Goal: Check status: Check status

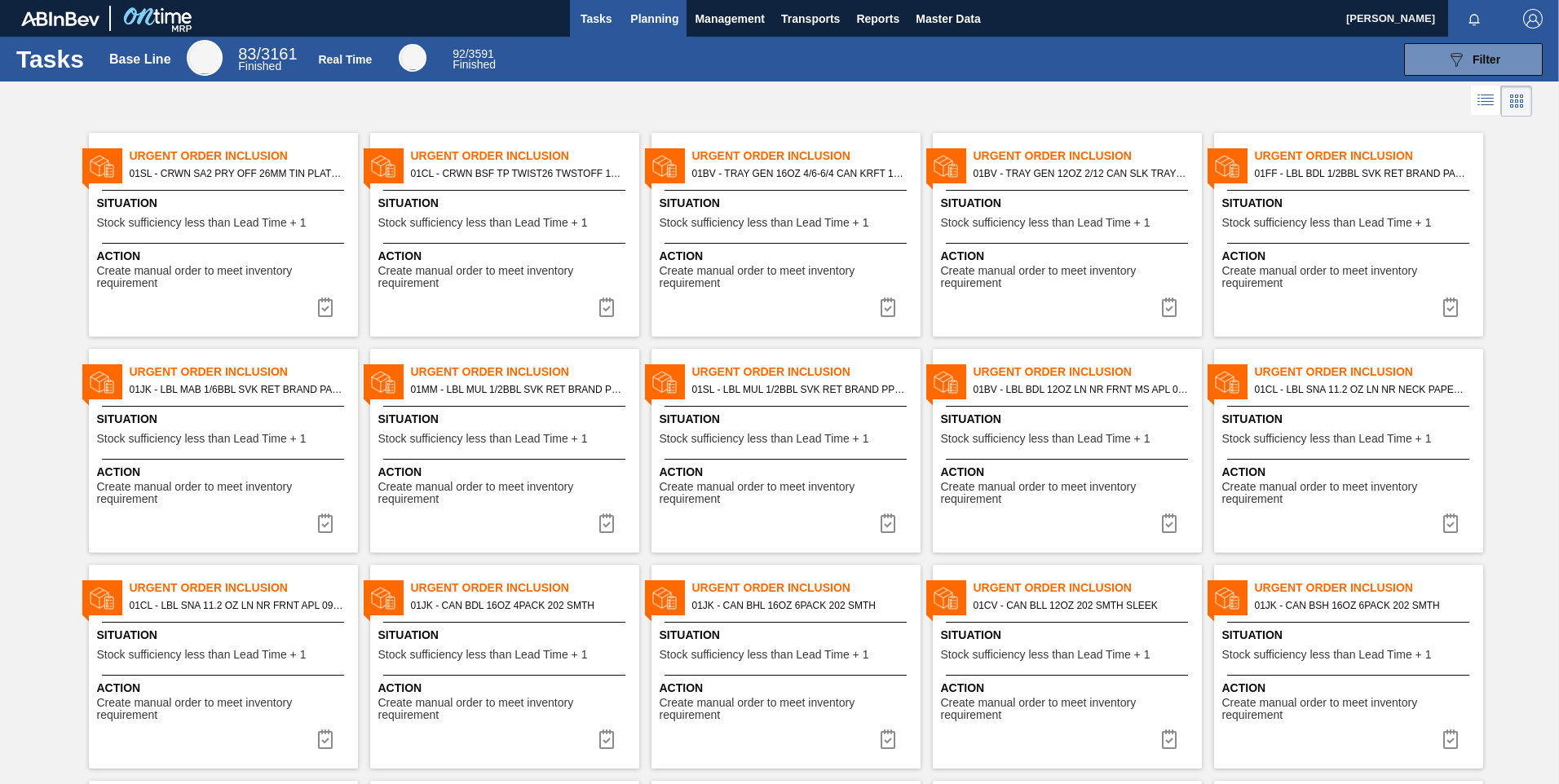
click at [666, 34] on button "Planning" at bounding box center [654, 18] width 64 height 37
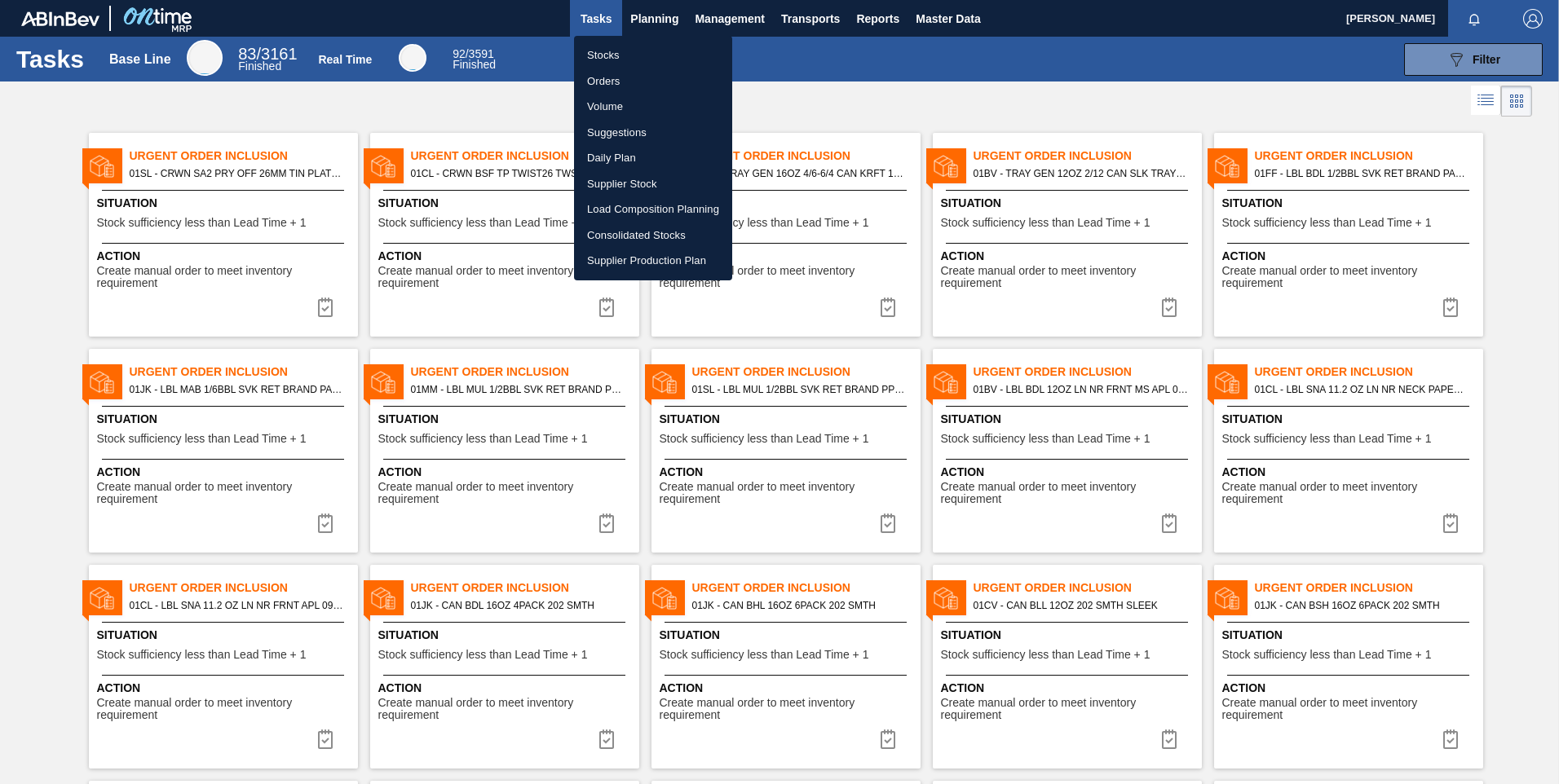
click at [615, 75] on li "Orders" at bounding box center [653, 82] width 158 height 26
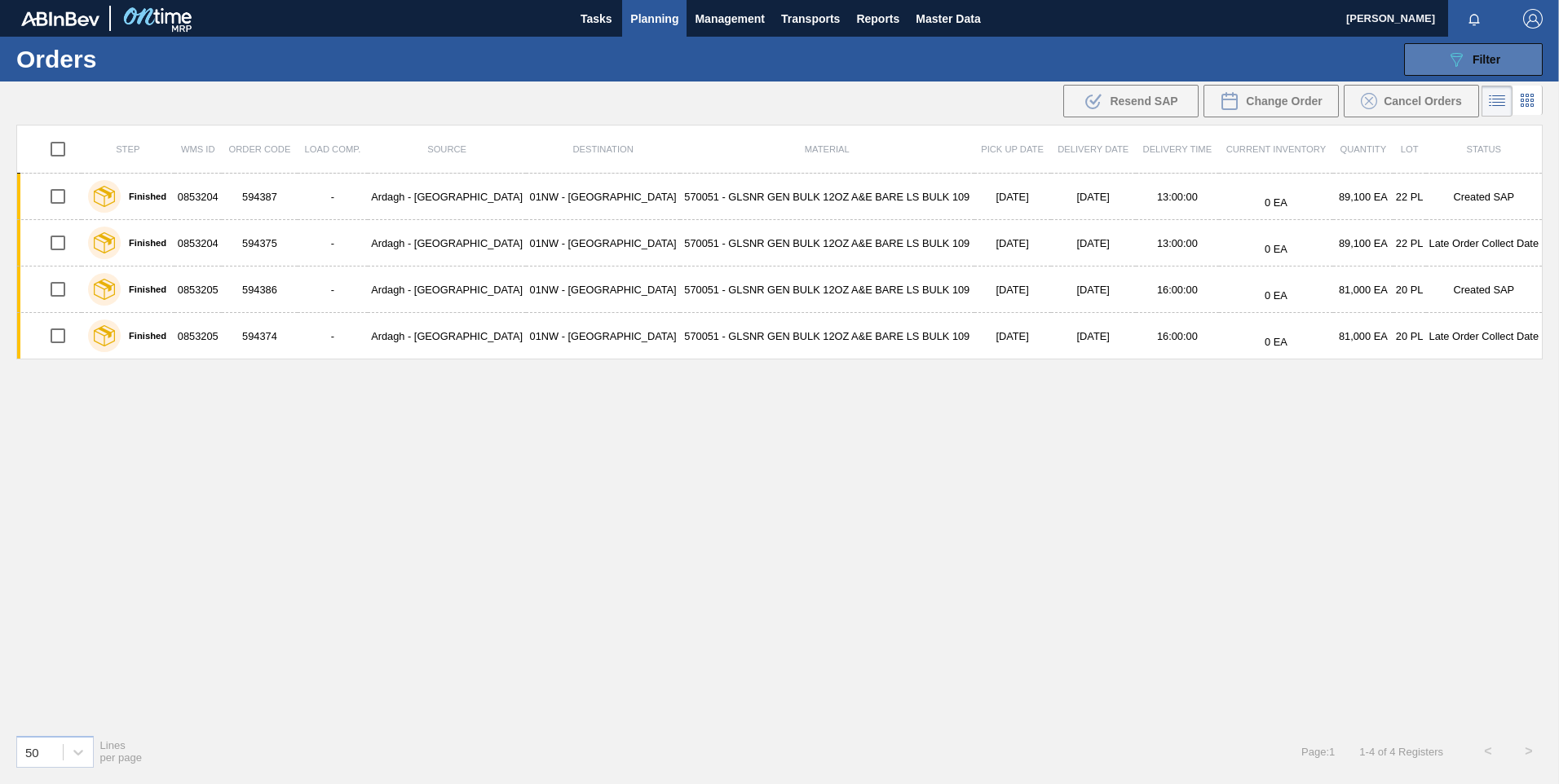
click at [1476, 57] on span "Filter" at bounding box center [1486, 59] width 27 height 13
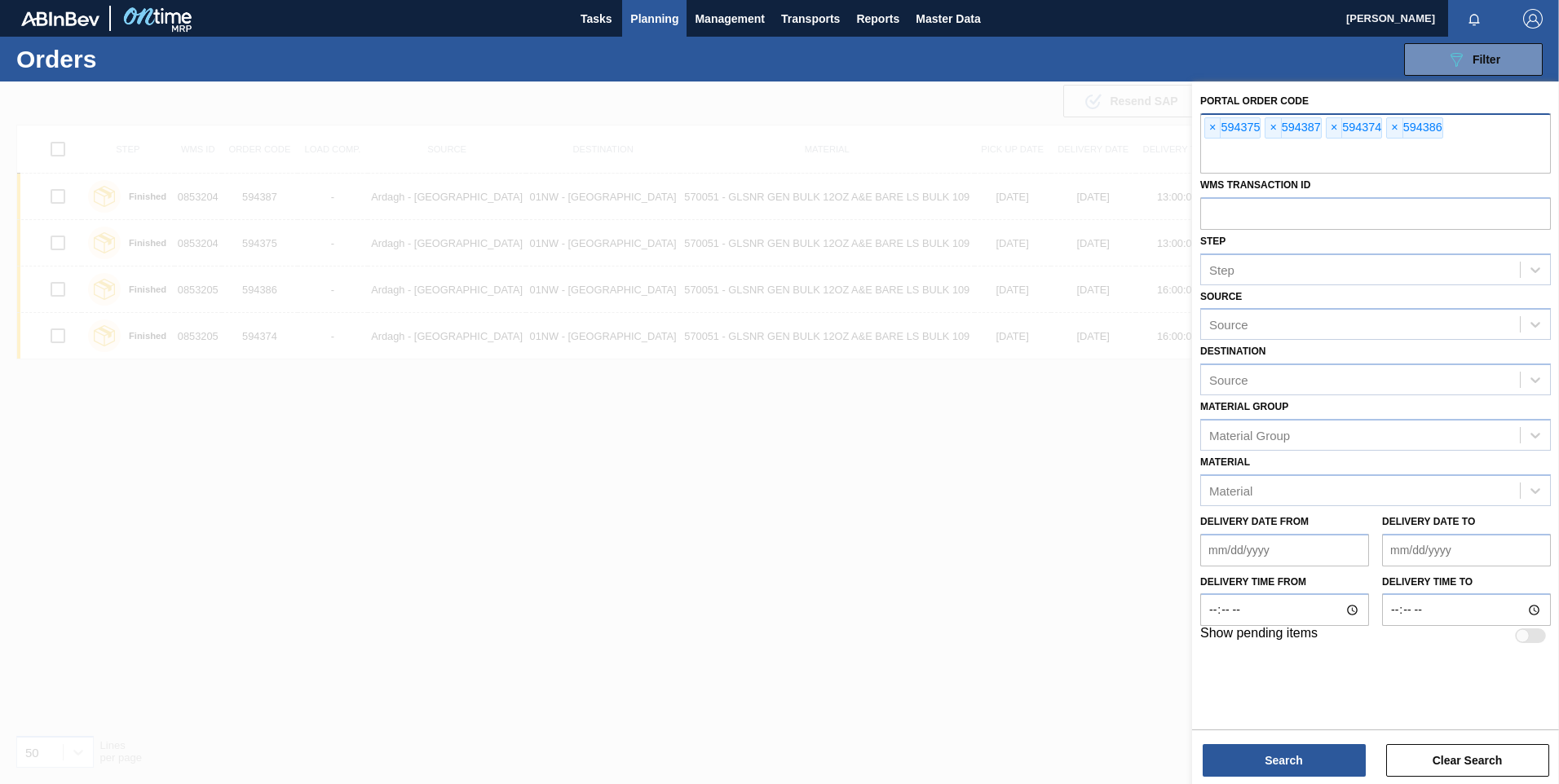
click at [1204, 127] on div "× 594375 × 594387 × 594374 × 594386" at bounding box center [1376, 143] width 351 height 60
click at [1206, 126] on span "×" at bounding box center [1213, 127] width 15 height 20
click at [1207, 126] on span "×" at bounding box center [1213, 127] width 15 height 20
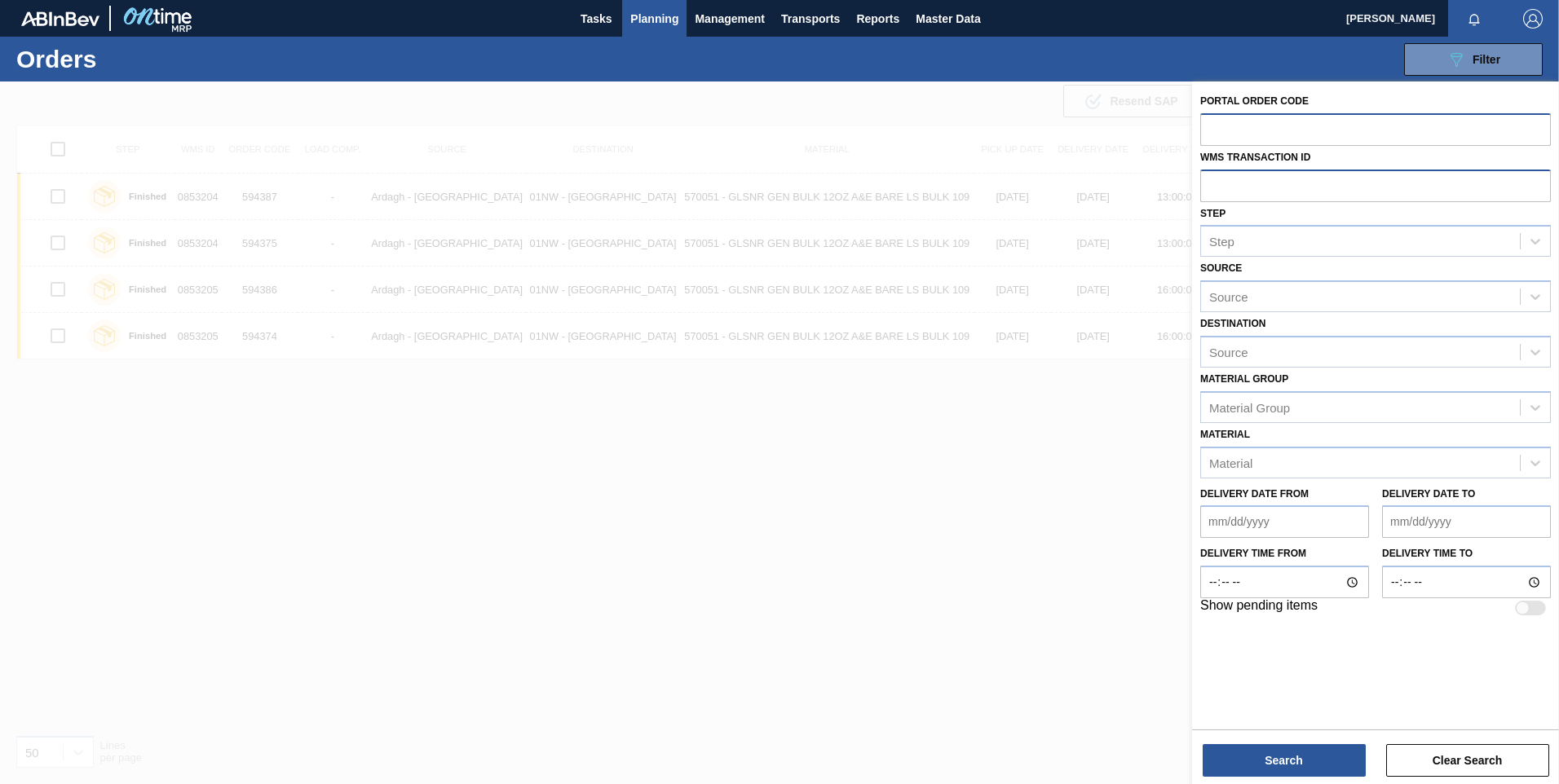
click at [1300, 197] on input "text" at bounding box center [1376, 185] width 351 height 31
paste input "726620"
type input "726620"
click at [1269, 761] on button "Search" at bounding box center [1284, 760] width 163 height 33
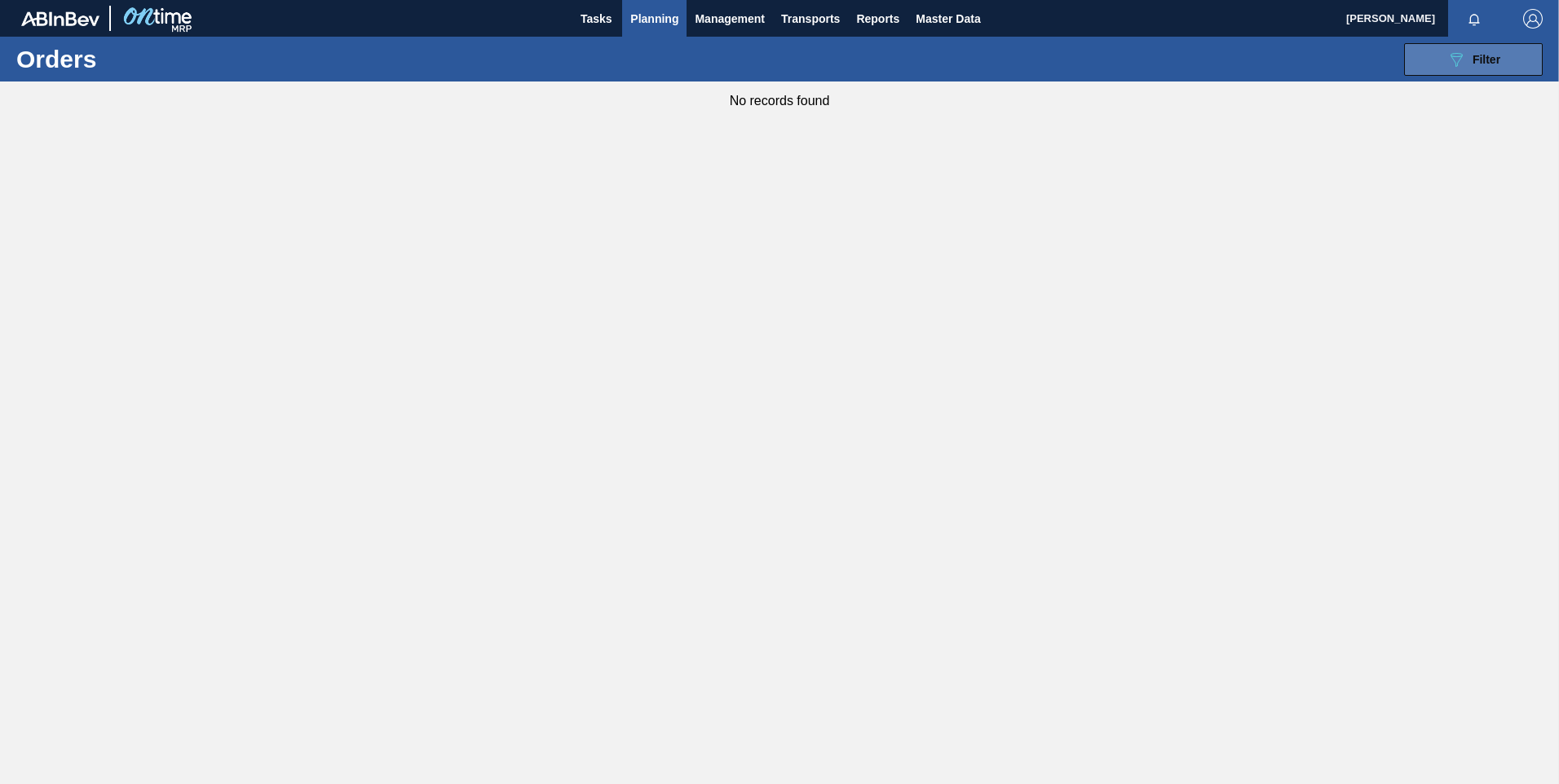
click at [1455, 68] on icon "089F7B8B-B2A5-4AFE-B5C0-19BA573D28AC" at bounding box center [1456, 59] width 20 height 20
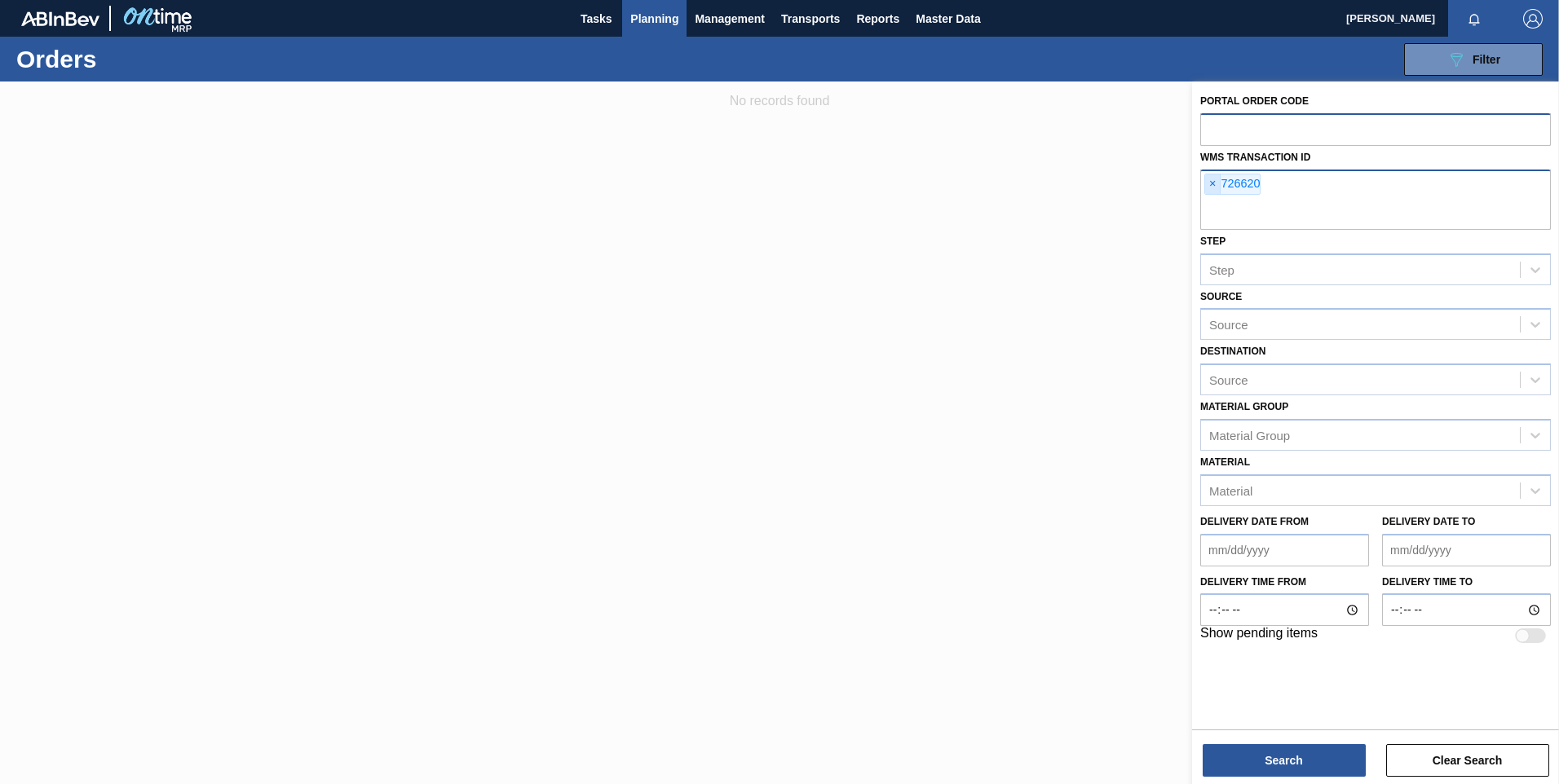
click at [1213, 187] on span "×" at bounding box center [1213, 184] width 15 height 20
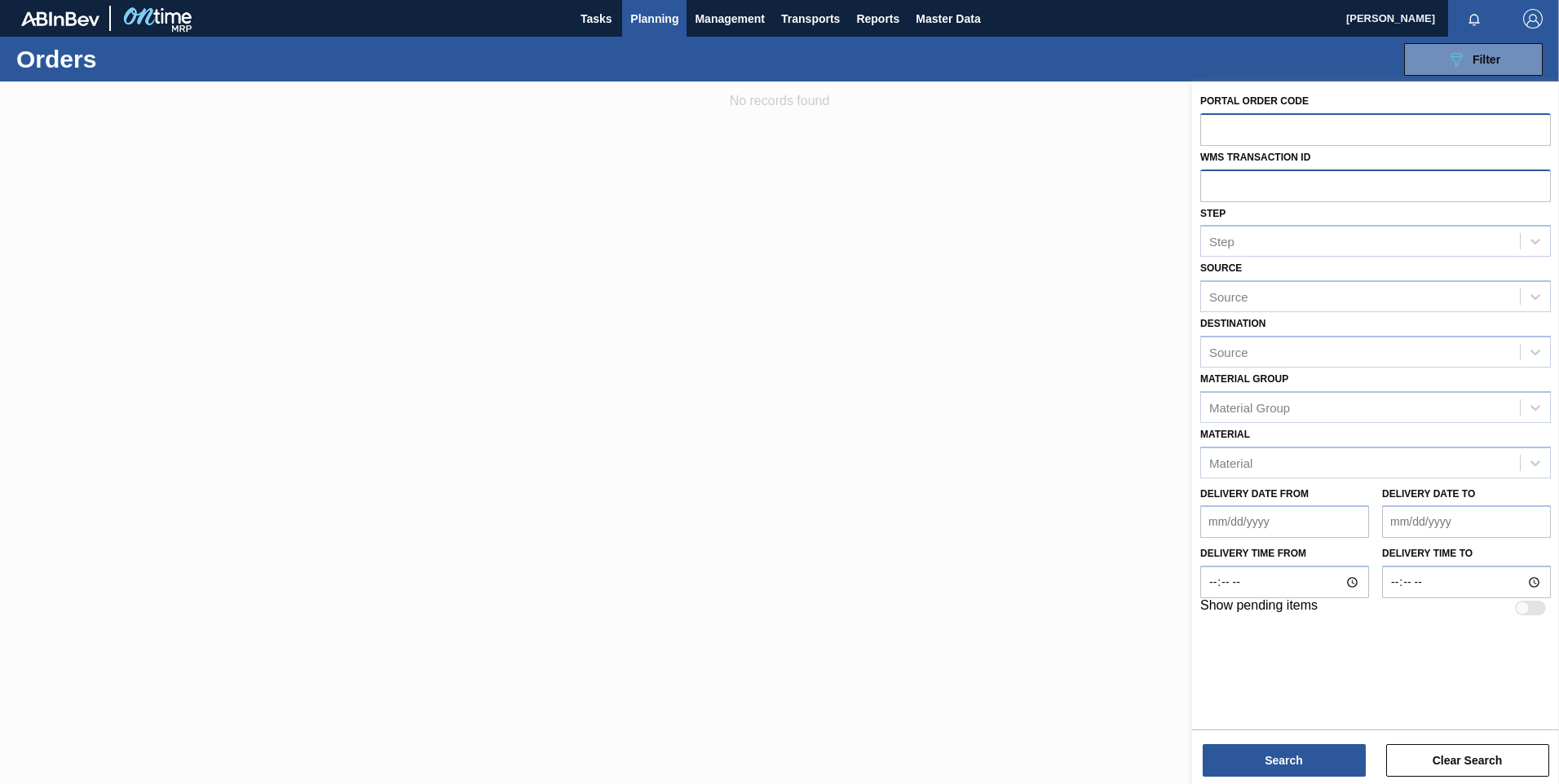
click at [1214, 124] on input "text" at bounding box center [1376, 128] width 351 height 31
paste input "470803"
type input "470803"
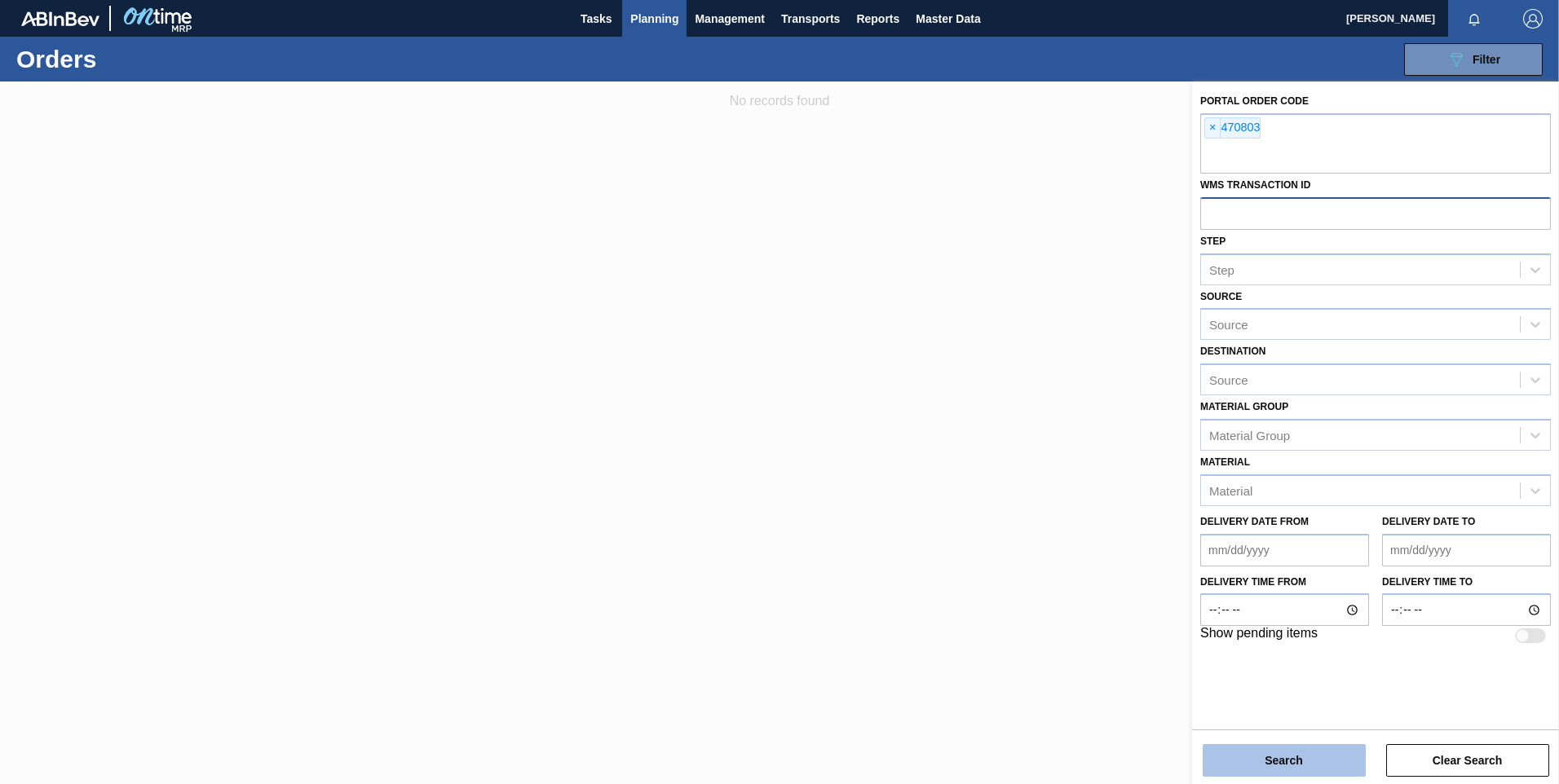
click at [1288, 765] on button "Search" at bounding box center [1284, 760] width 163 height 33
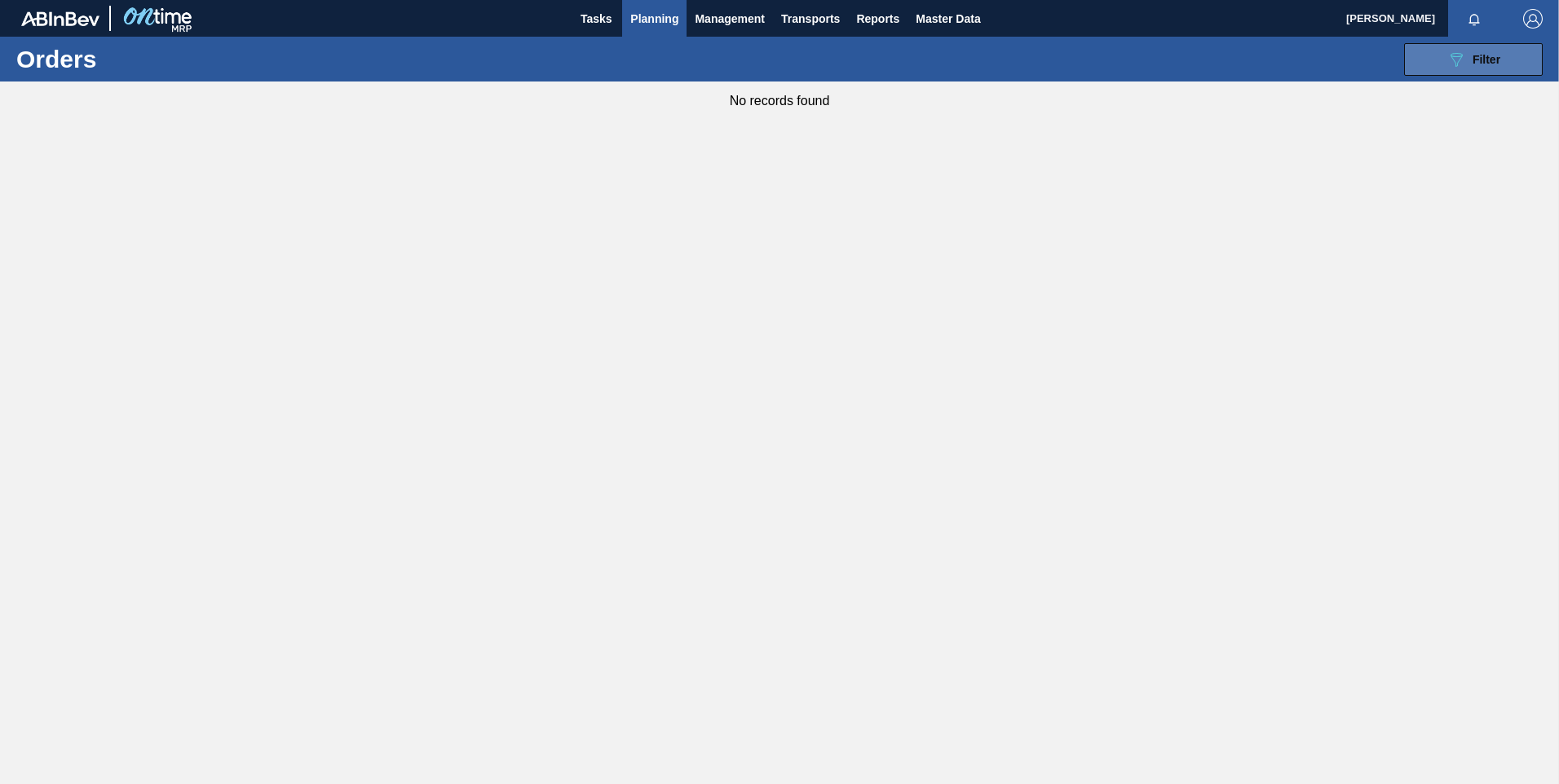
click at [1491, 63] on span "Filter" at bounding box center [1486, 59] width 27 height 13
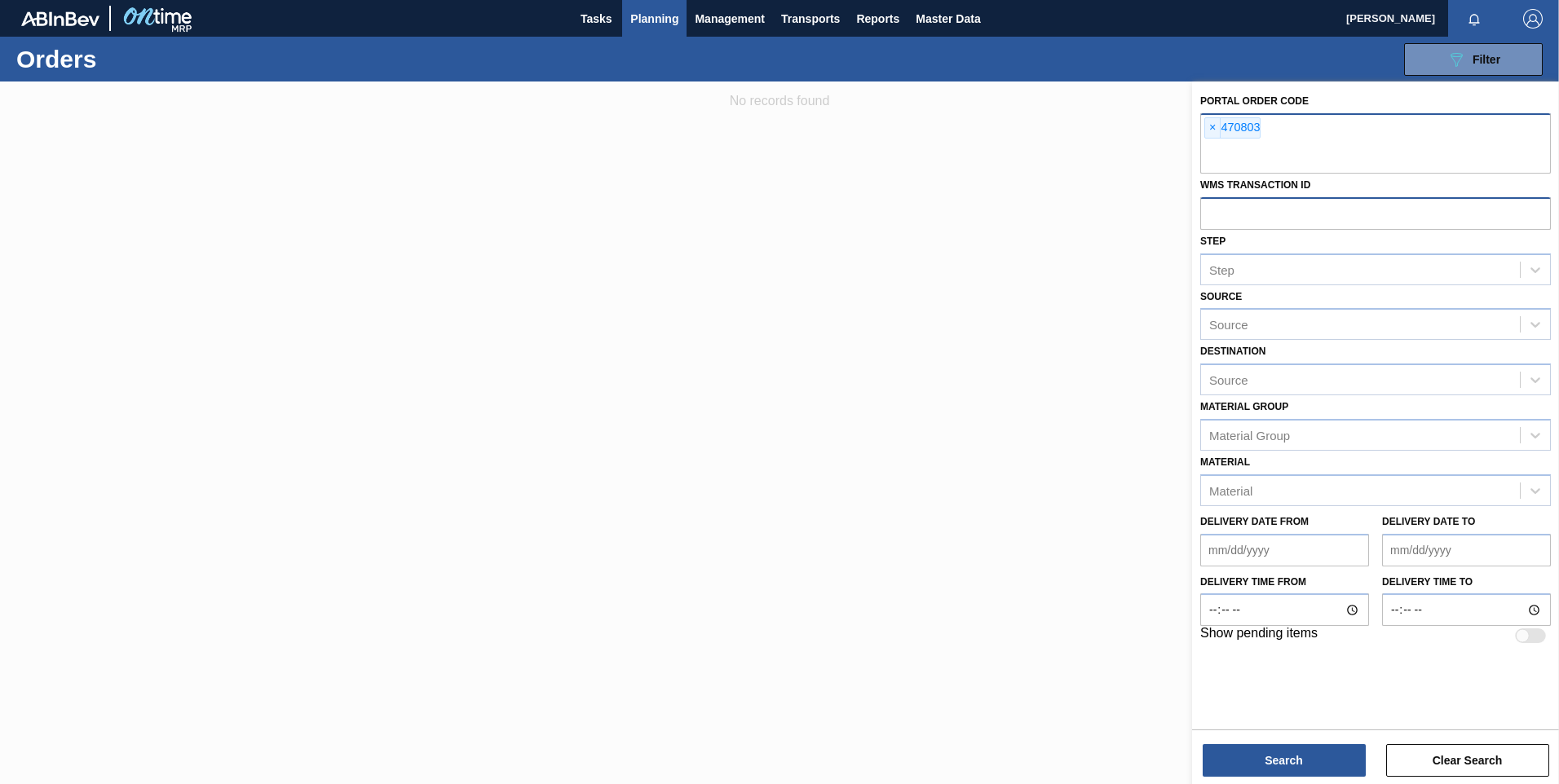
click at [1317, 124] on div "× 470803" at bounding box center [1376, 143] width 351 height 60
click at [1317, 128] on div "× 470803" at bounding box center [1376, 143] width 351 height 60
paste input "470742"
type input "470742"
click at [1287, 764] on button "Search" at bounding box center [1284, 760] width 163 height 33
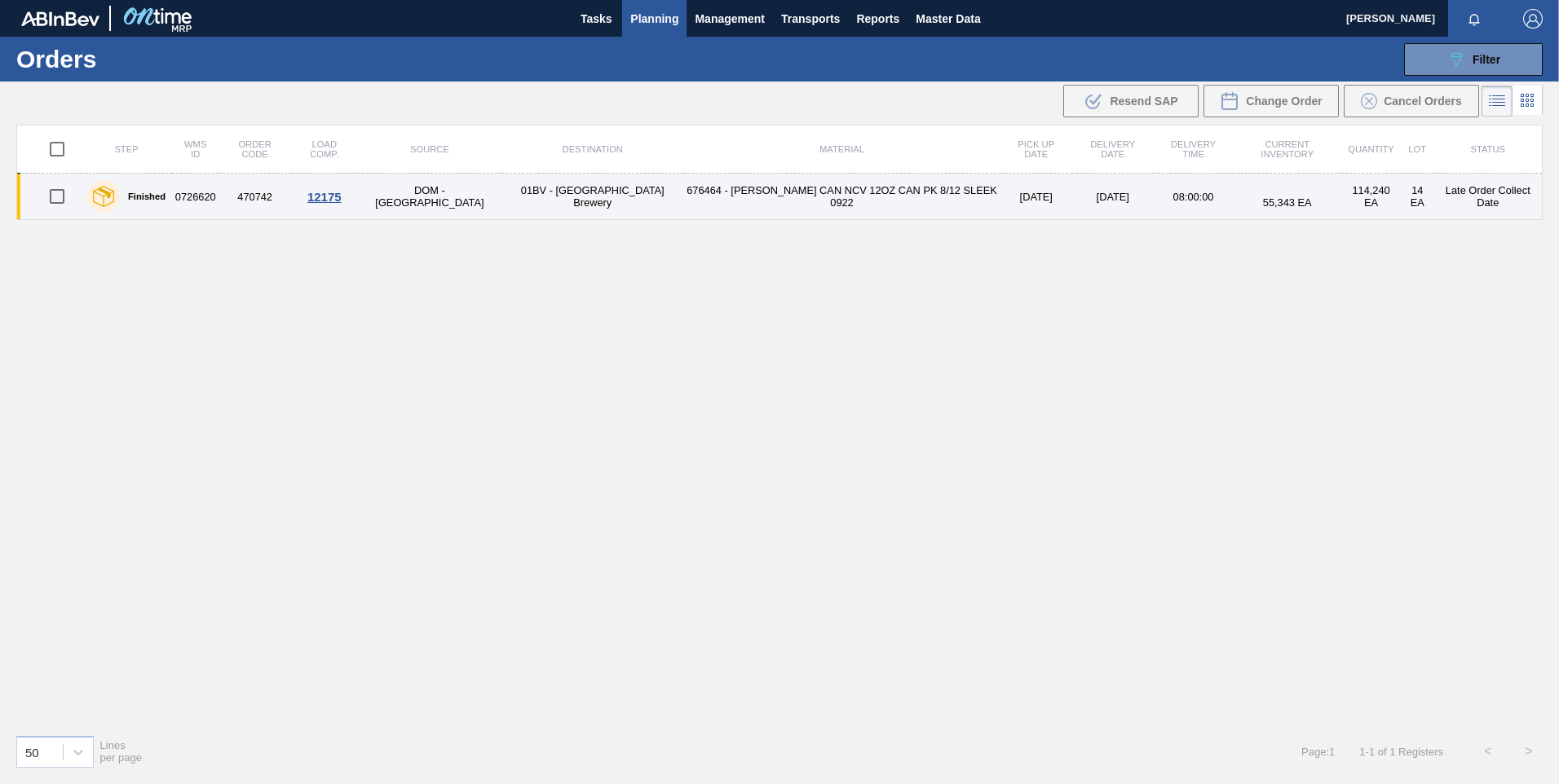
click at [683, 195] on td "676464 - [PERSON_NAME] CAN NCV 12OZ CAN PK 8/12 SLEEK 0922" at bounding box center [842, 196] width 317 height 46
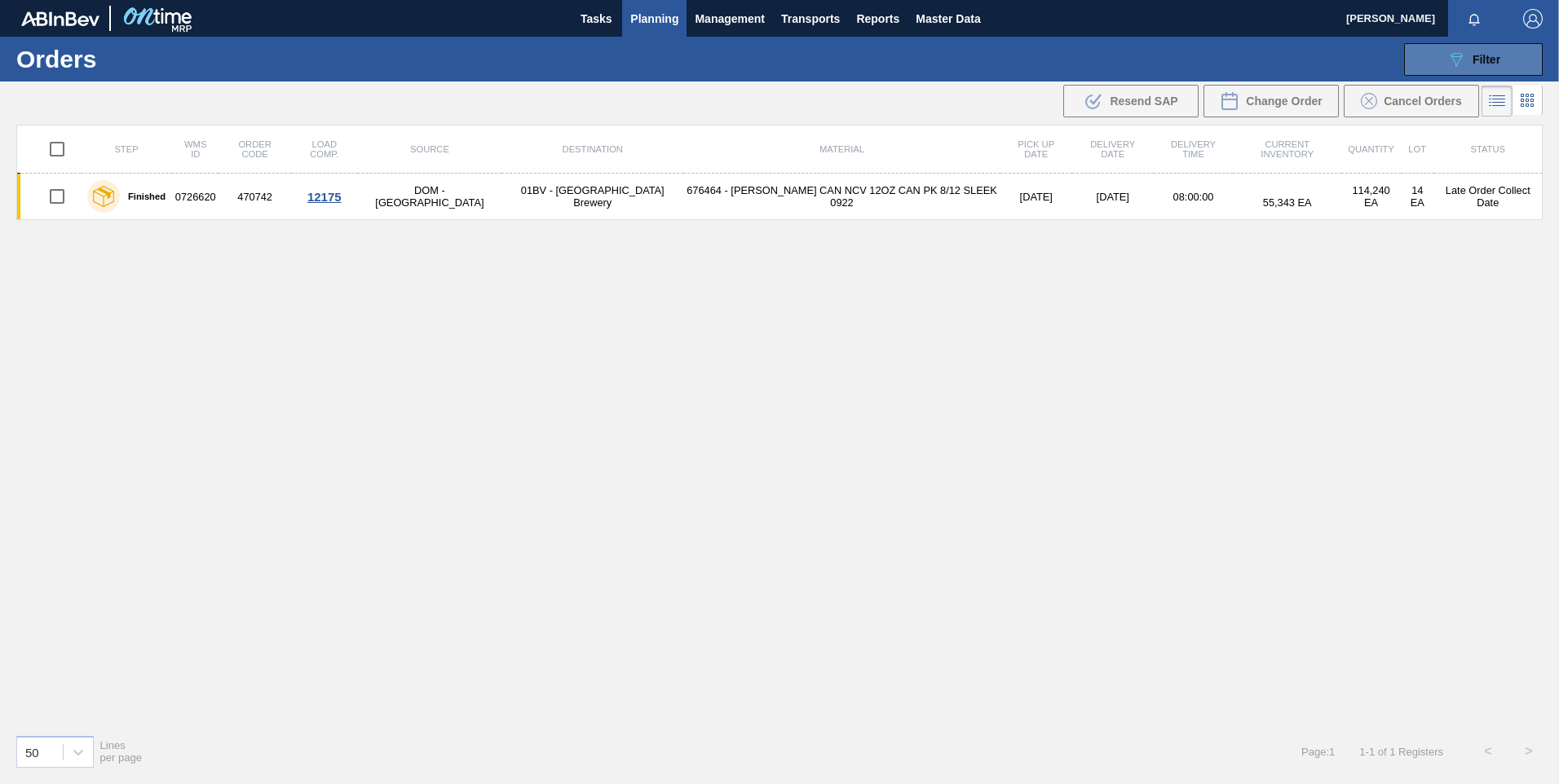
click at [1469, 55] on div "089F7B8B-B2A5-4AFE-B5C0-19BA573D28AC Filter" at bounding box center [1473, 59] width 54 height 20
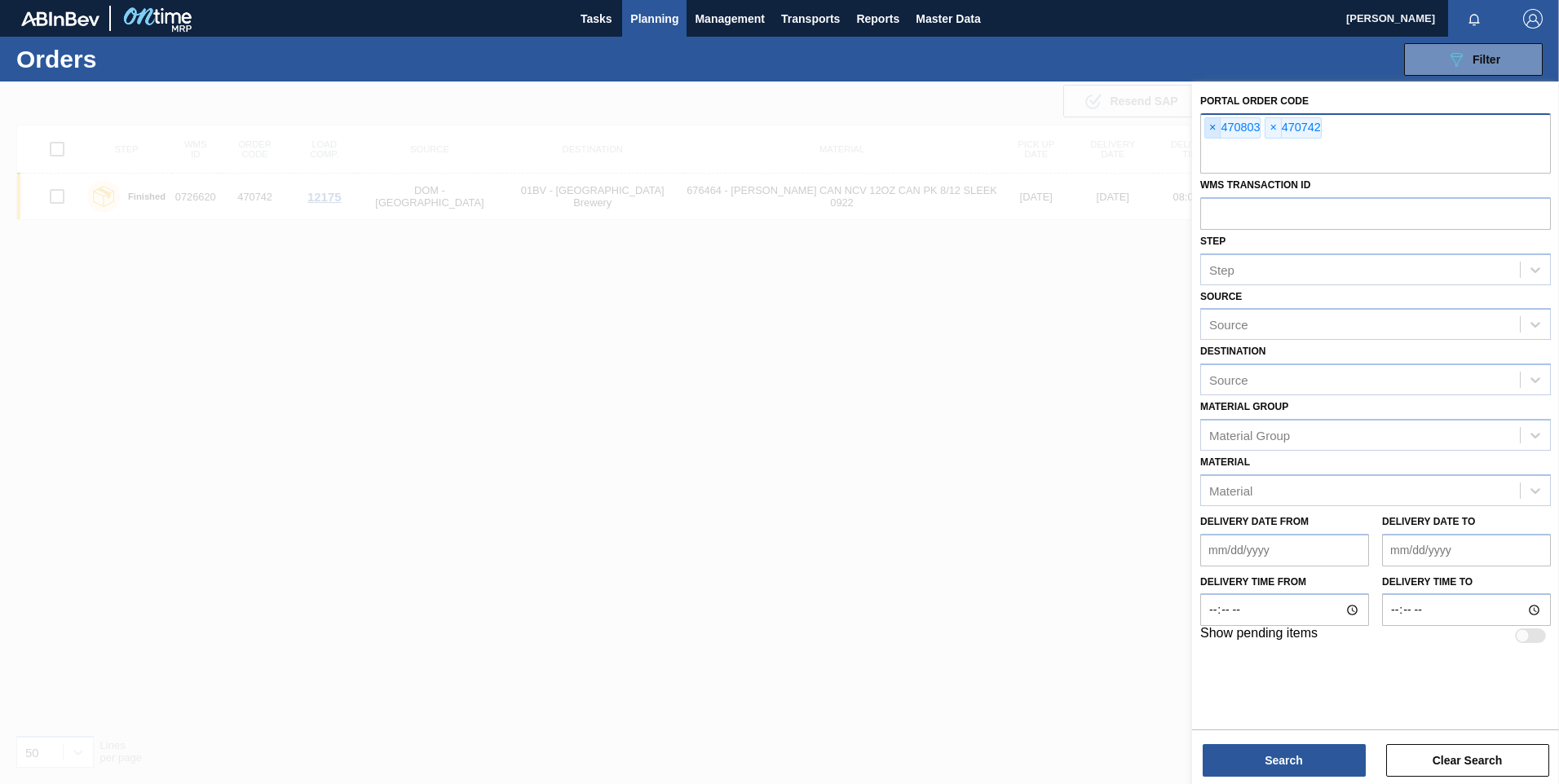
click at [1214, 125] on span "×" at bounding box center [1213, 127] width 15 height 20
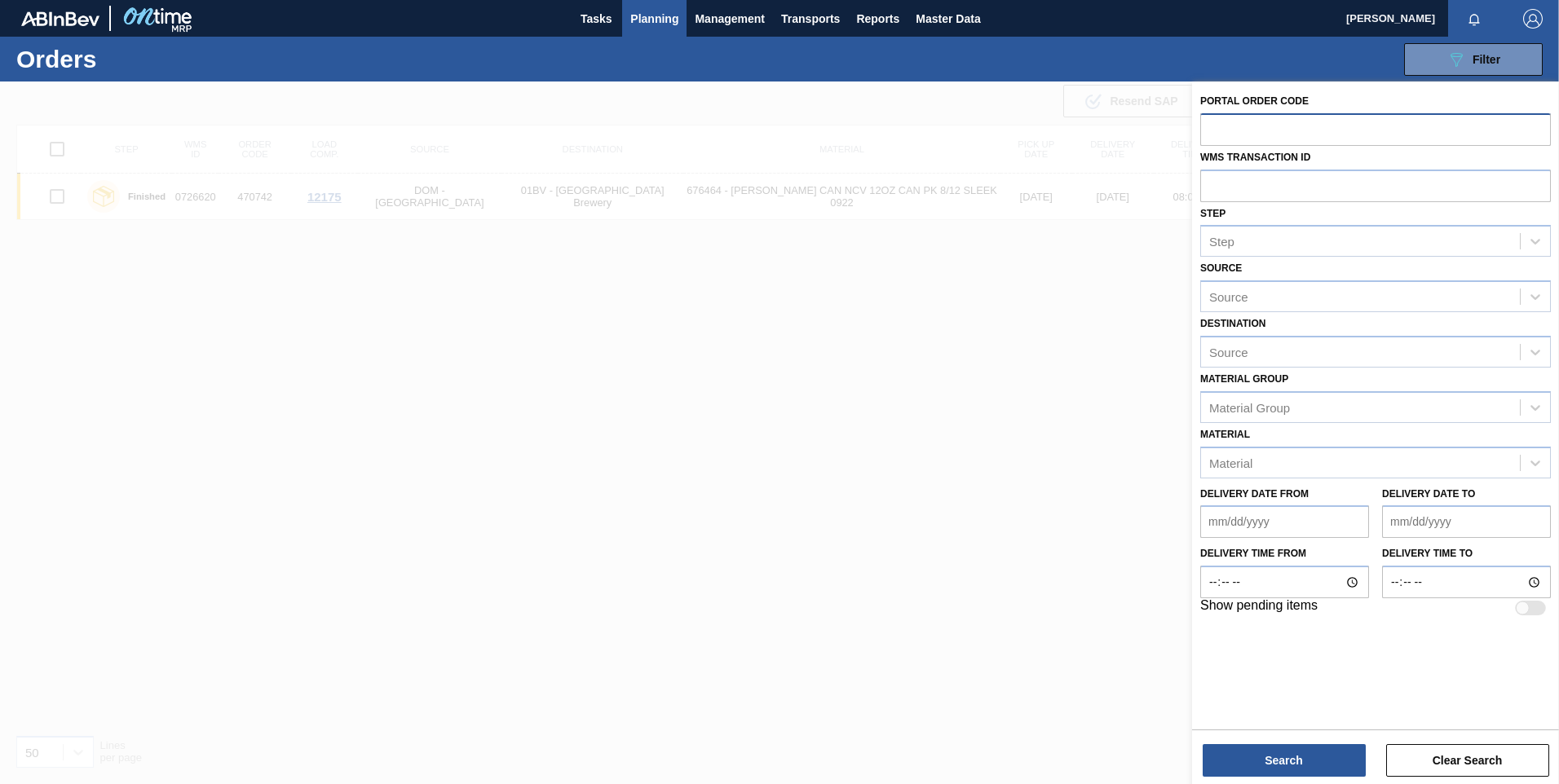
click at [1214, 126] on input "text" at bounding box center [1376, 128] width 351 height 31
paste input "495372"
type input "495372"
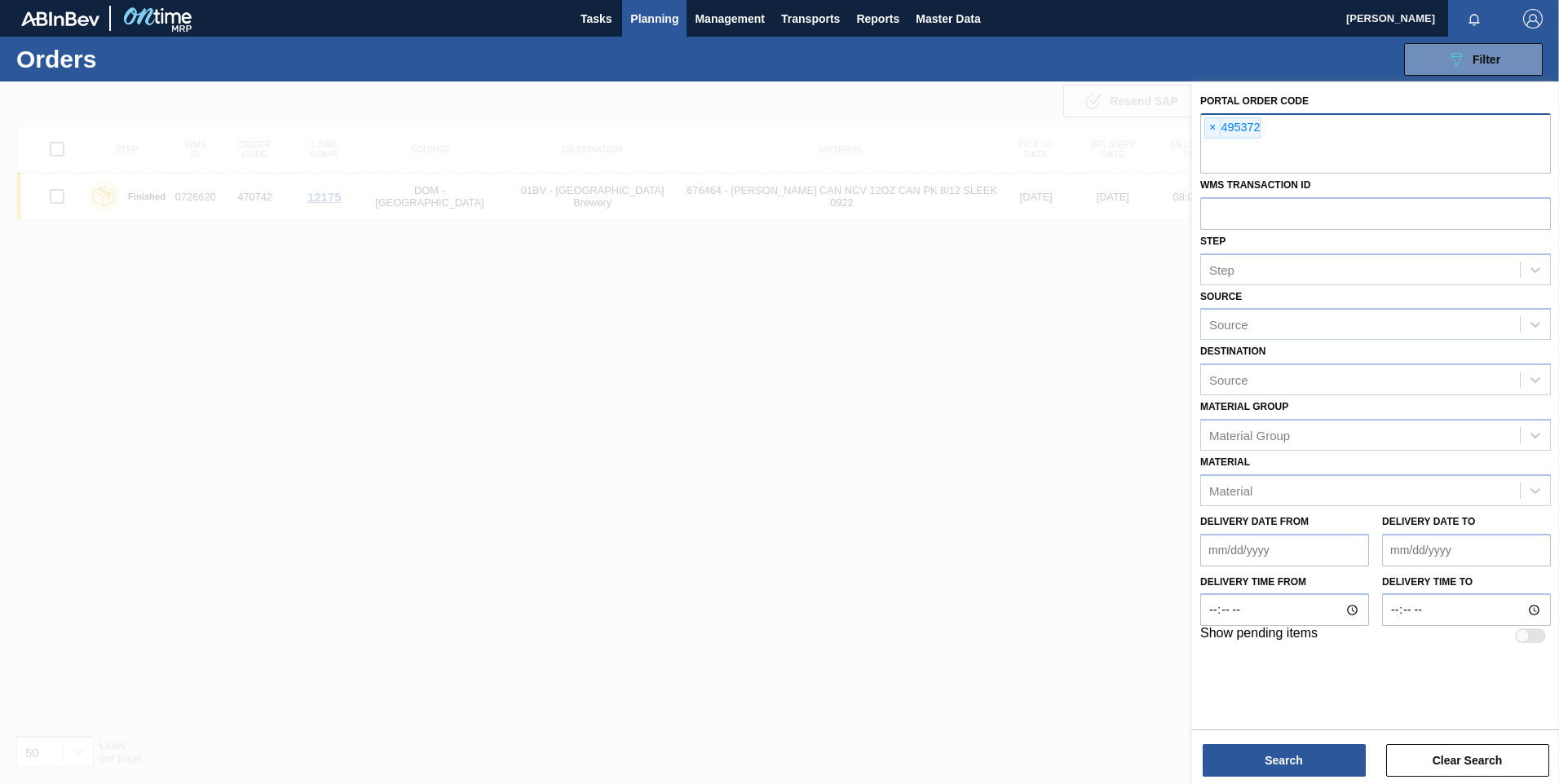
paste input "495373"
type input "495373"
click at [1288, 755] on button "Search" at bounding box center [1284, 760] width 163 height 33
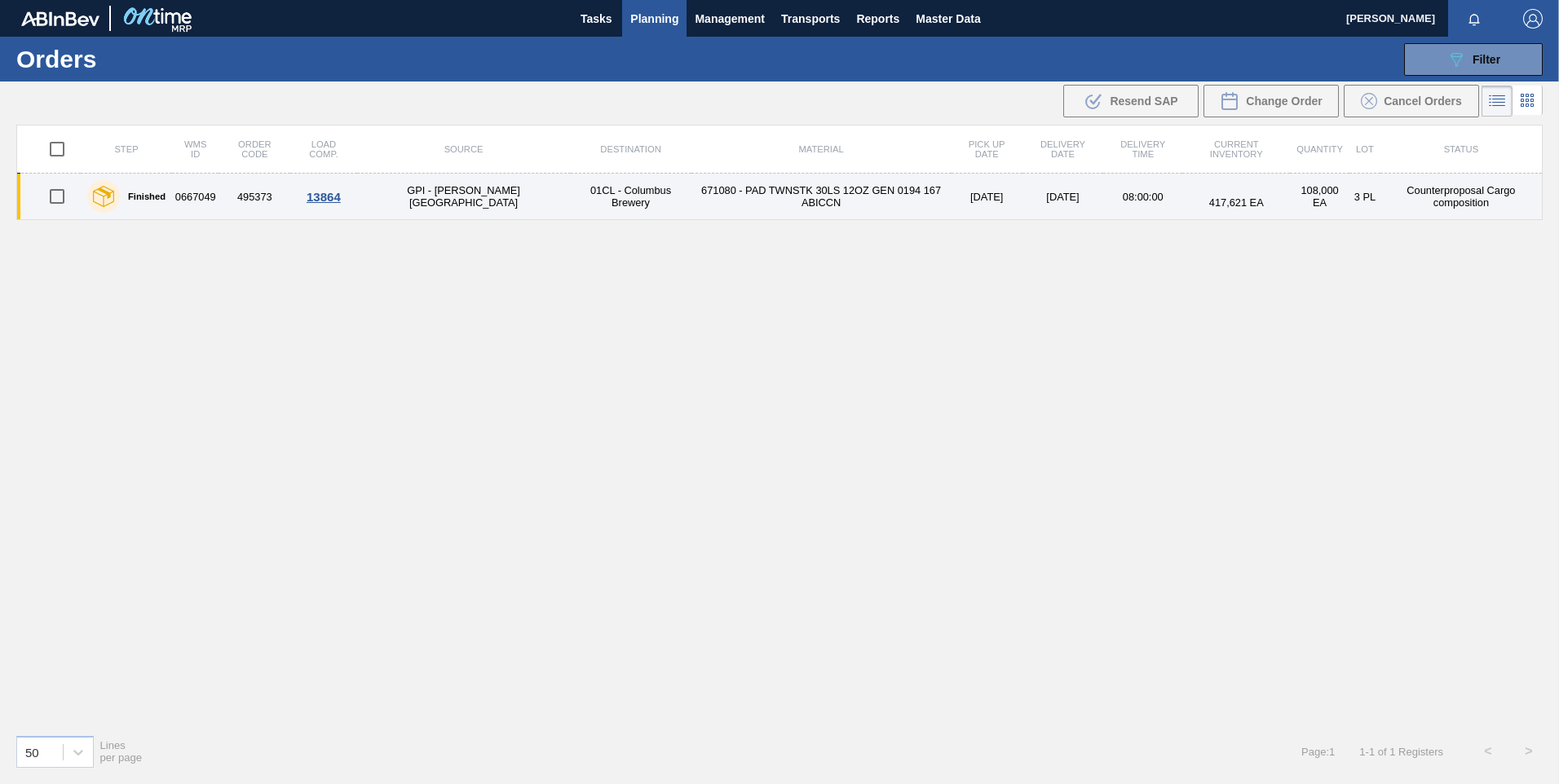
click at [692, 196] on td "671080 - PAD TWNSTK 30LS 12OZ GEN 0194 167 ABICCN" at bounding box center [822, 196] width 260 height 46
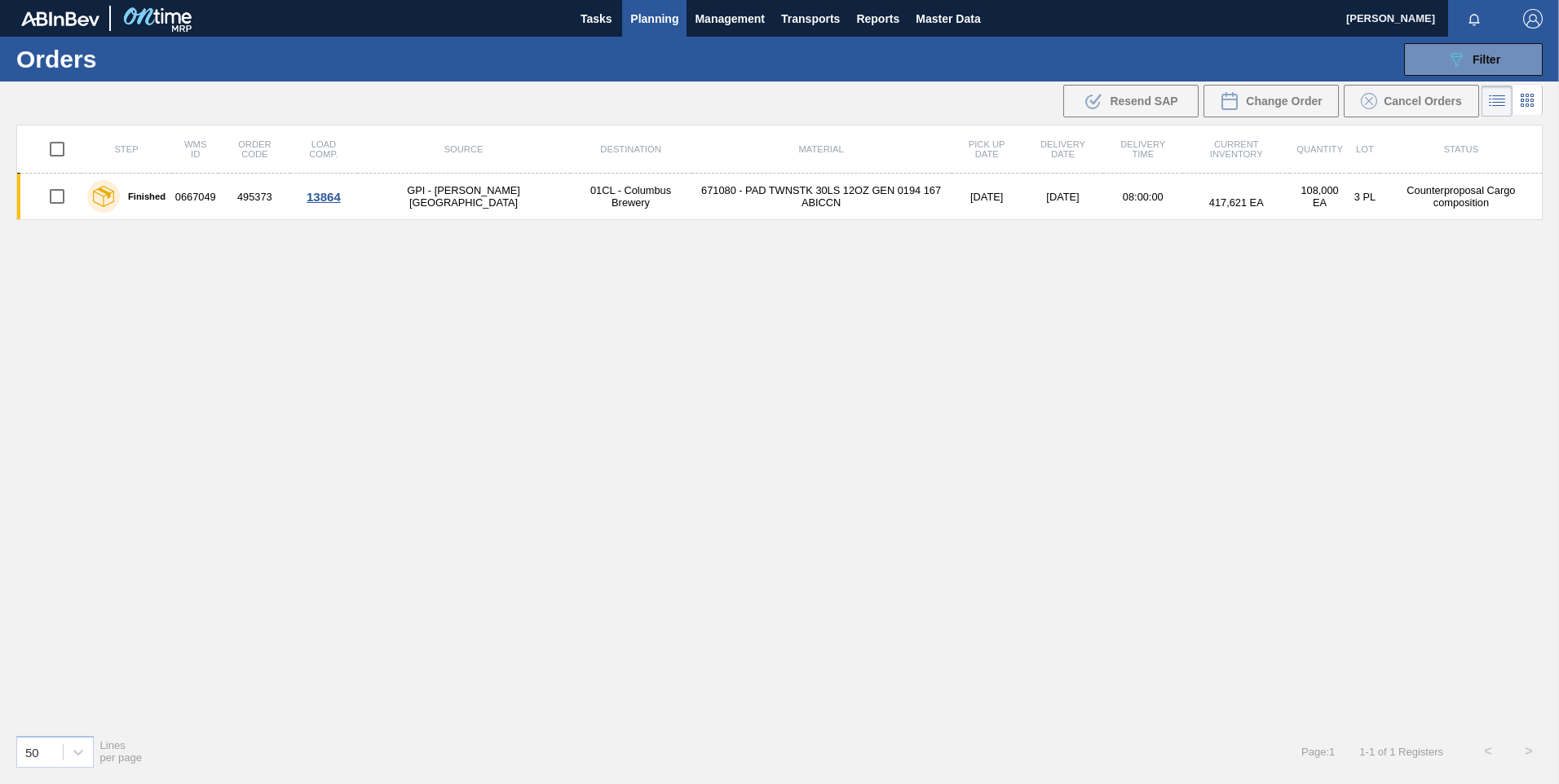
click at [1521, 100] on icon at bounding box center [1522, 100] width 3 height 3
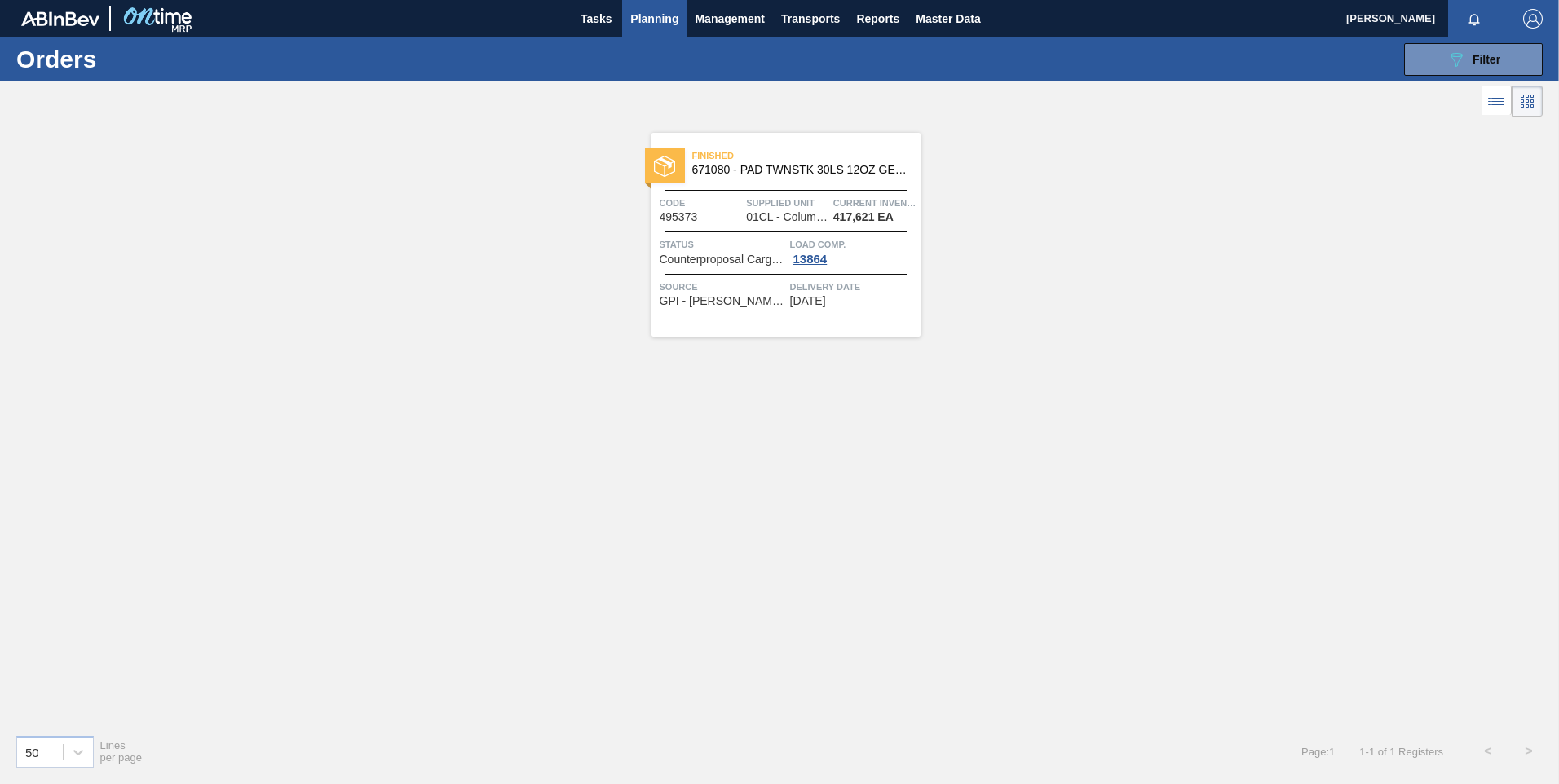
click at [783, 210] on span "Supplied Unit" at bounding box center [788, 203] width 83 height 16
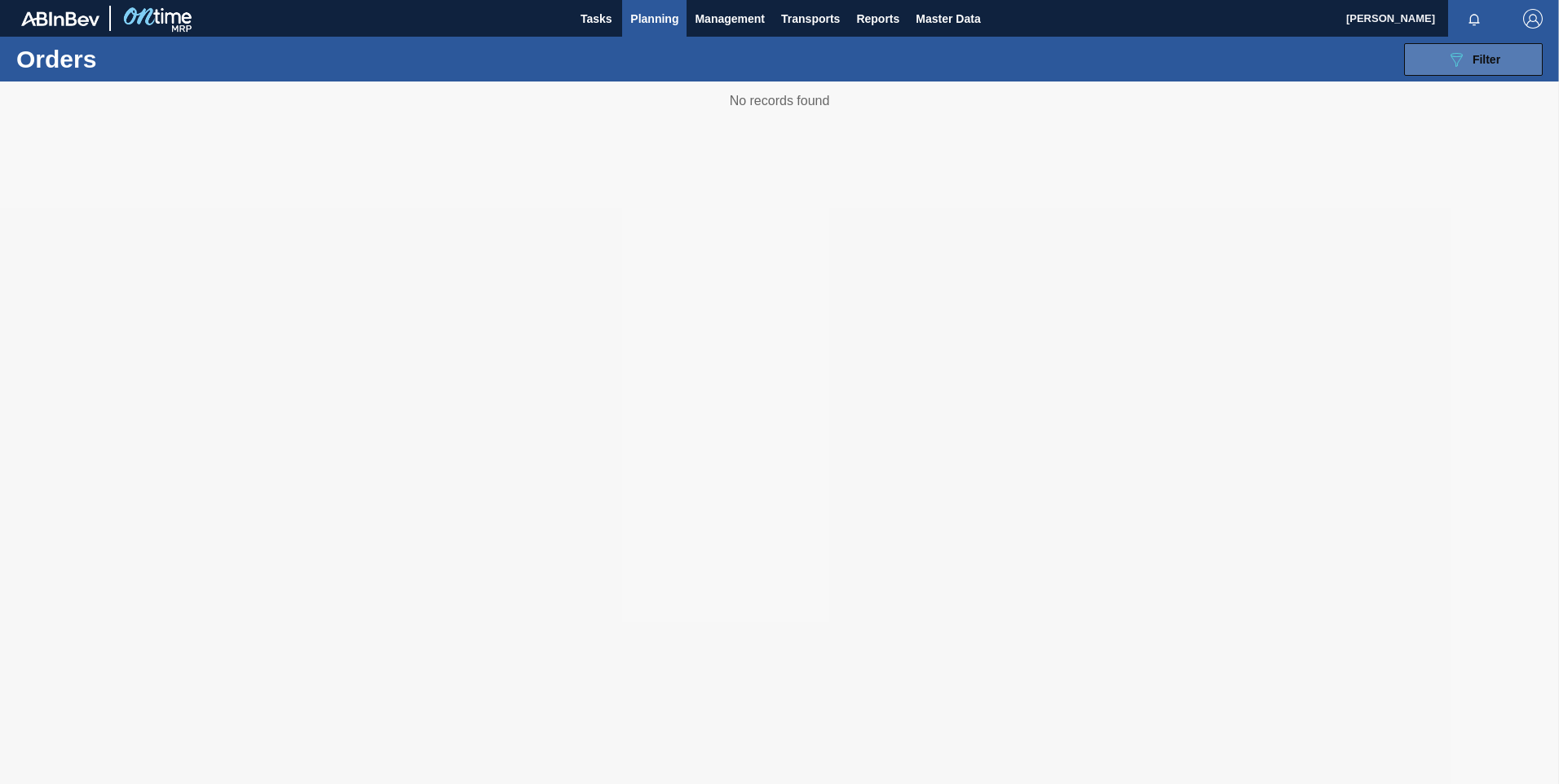
click at [1484, 57] on span "Filter" at bounding box center [1486, 59] width 27 height 13
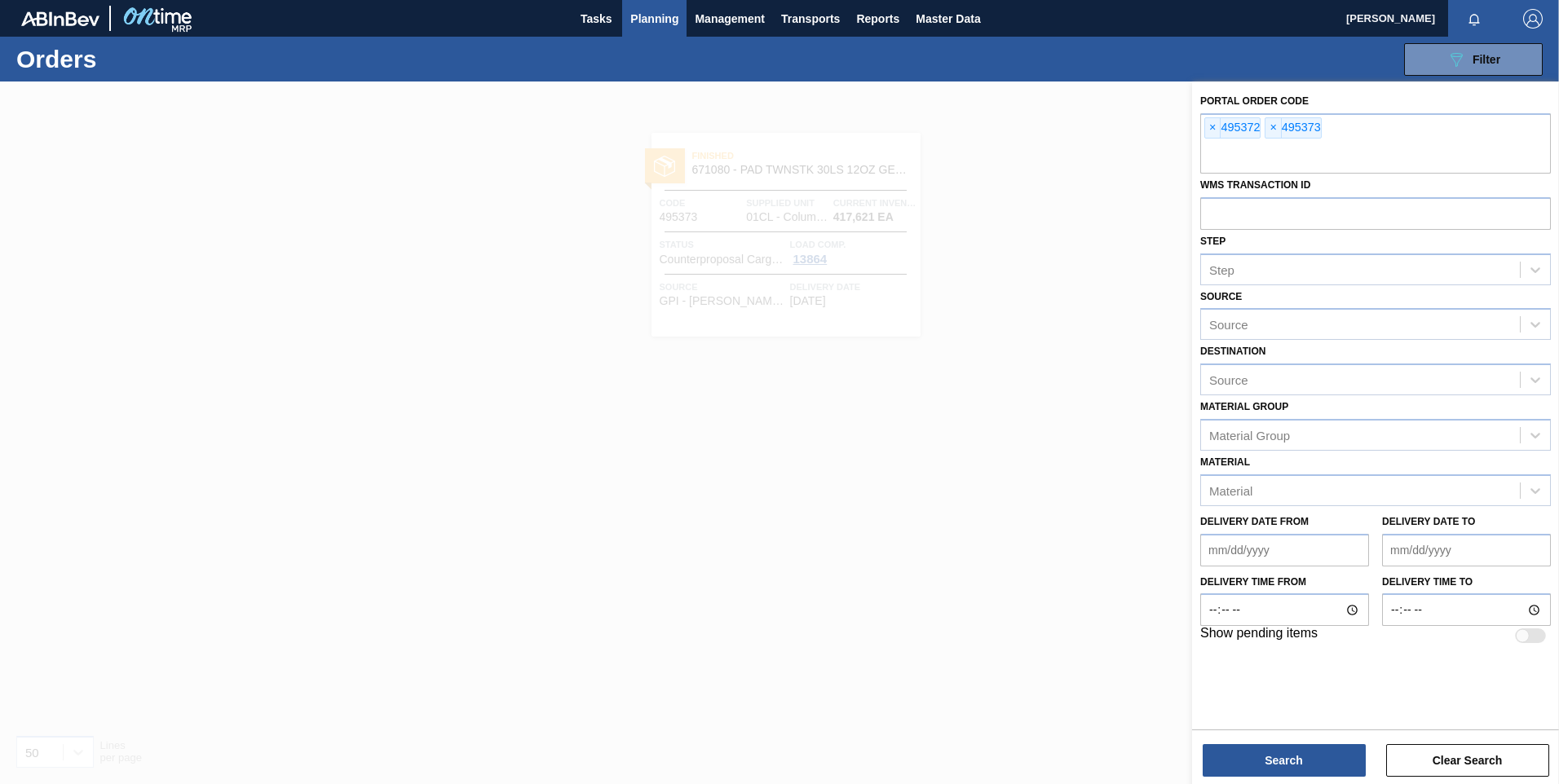
click at [1208, 132] on span "×" at bounding box center [1213, 127] width 15 height 20
click at [1211, 136] on span "×" at bounding box center [1213, 127] width 15 height 20
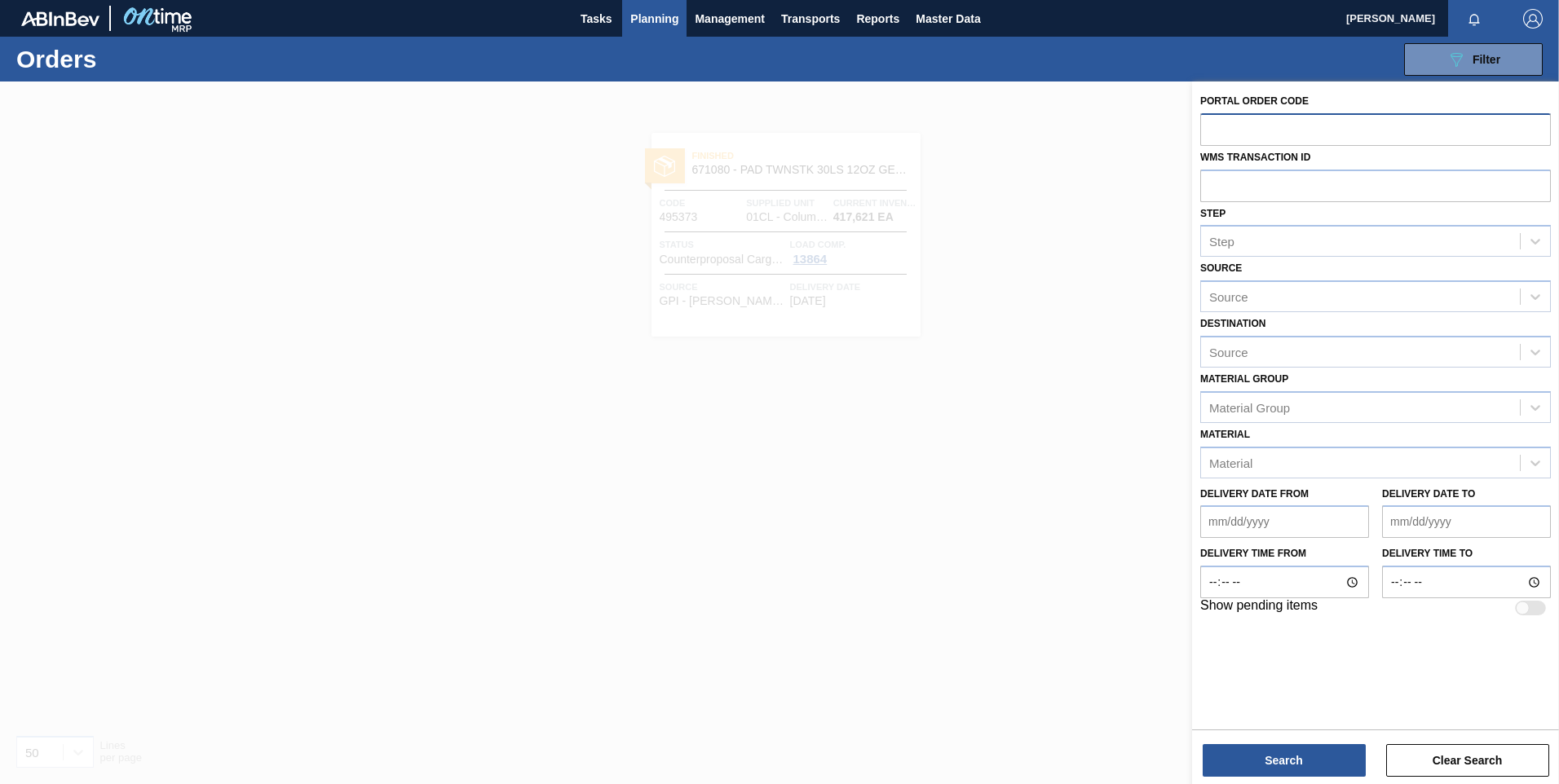
click at [1219, 125] on input "text" at bounding box center [1376, 128] width 351 height 31
paste input "594374"
type input "594374"
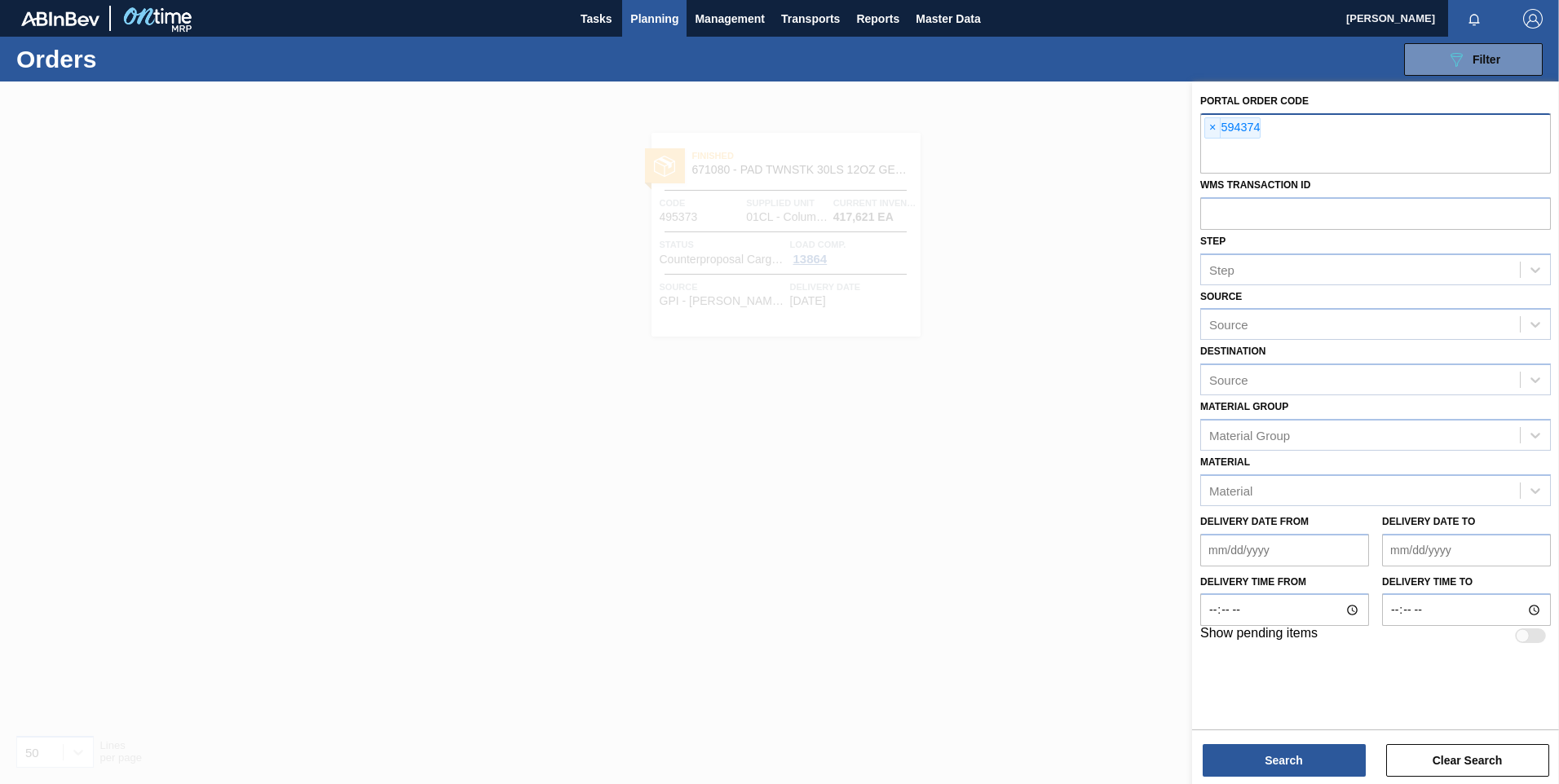
paste input "594375"
type input "594375"
click at [1297, 753] on button "Search" at bounding box center [1284, 760] width 163 height 33
